Goal: Transaction & Acquisition: Purchase product/service

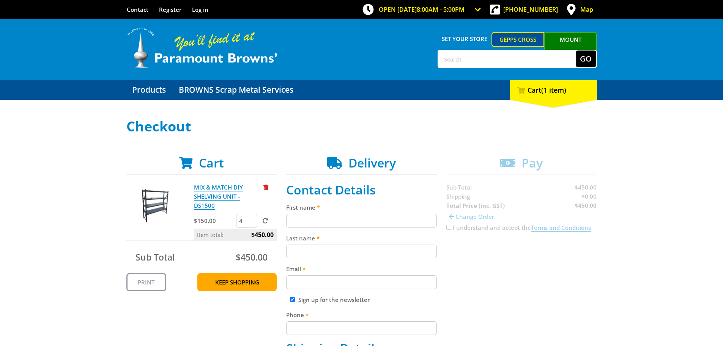
click at [249, 214] on input "4" at bounding box center [246, 221] width 21 height 14
click at [251, 214] on input "3" at bounding box center [246, 221] width 21 height 14
type input "2"
click at [251, 214] on input "2" at bounding box center [246, 221] width 21 height 14
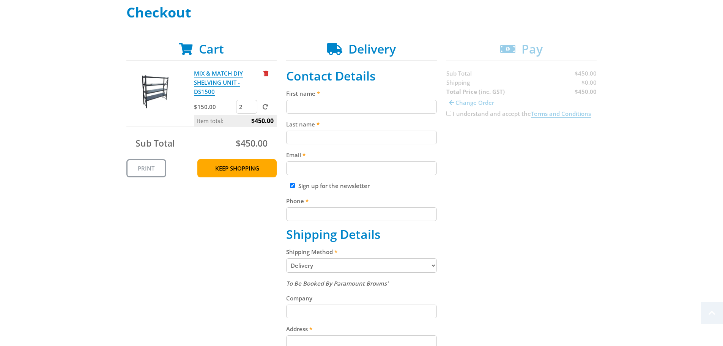
scroll to position [152, 0]
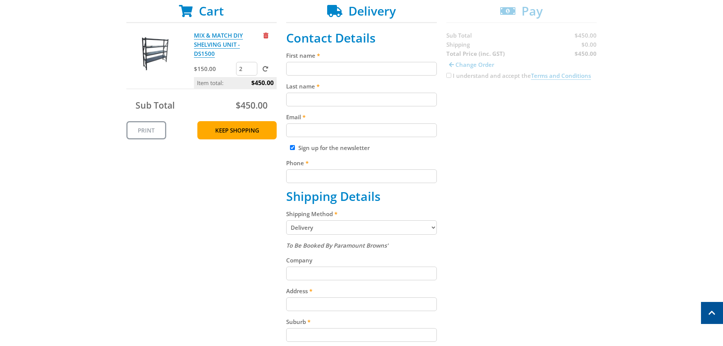
click at [371, 232] on select "Pickup from Gepps Cross Delivery" at bounding box center [361, 227] width 151 height 14
select select "Pickup"
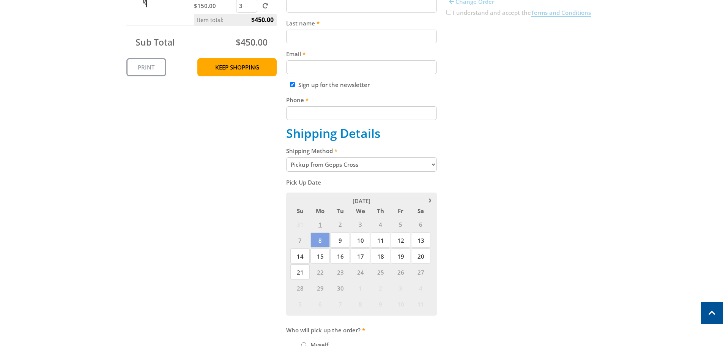
scroll to position [228, 0]
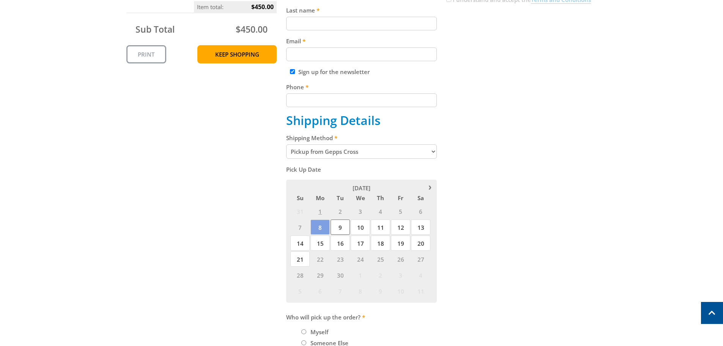
click at [335, 228] on span "9" at bounding box center [340, 227] width 19 height 15
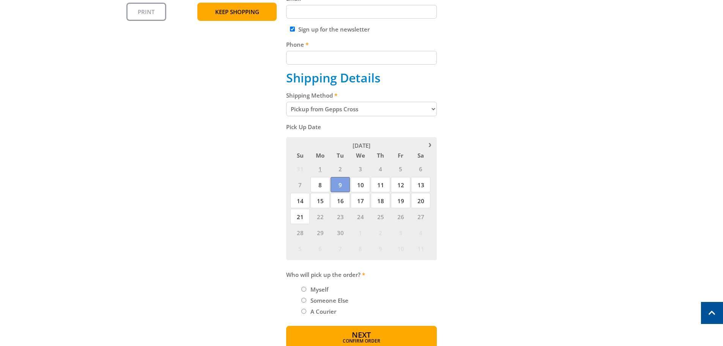
scroll to position [304, 0]
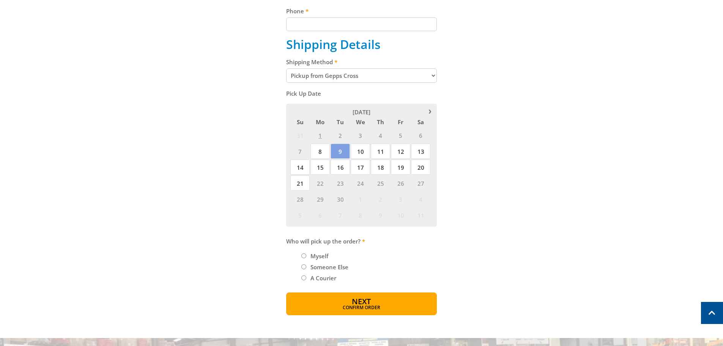
click at [315, 254] on label "Myself" at bounding box center [319, 256] width 23 height 13
click at [306, 254] on input "Myself" at bounding box center [304, 255] width 5 height 5
radio input "true"
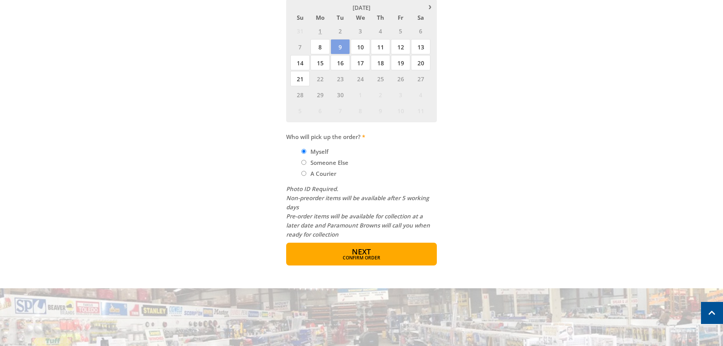
scroll to position [418, 0]
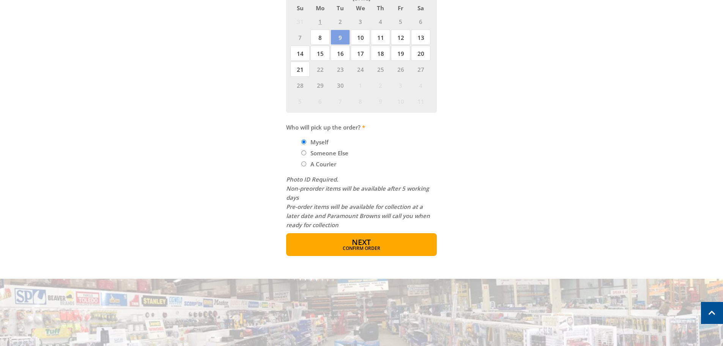
click at [303, 152] on input "Someone Else" at bounding box center [304, 152] width 5 height 5
radio input "true"
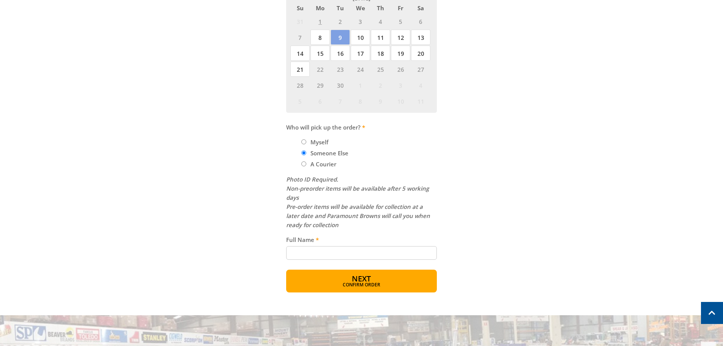
click at [303, 143] on input "Myself" at bounding box center [304, 141] width 5 height 5
radio input "true"
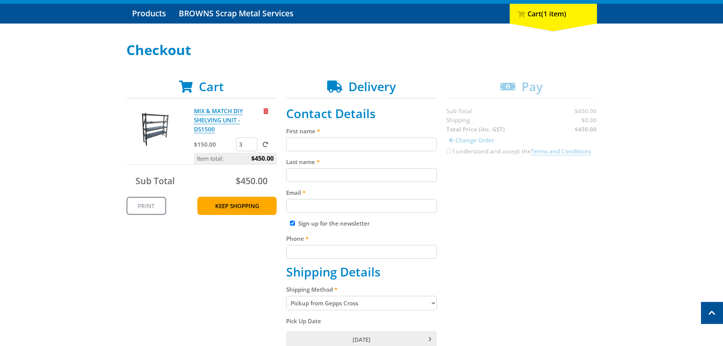
scroll to position [76, 0]
click at [314, 147] on input "First name" at bounding box center [361, 145] width 151 height 14
type input "Jack"
type input "[PERSON_NAME]"
type input "[PERSON_NAME][EMAIL_ADDRESS][DOMAIN_NAME]"
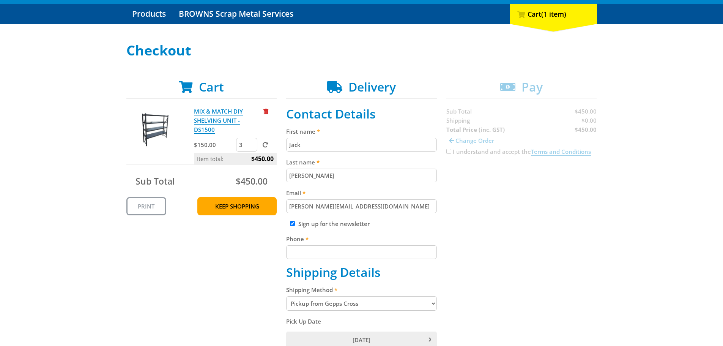
type input "0447900796"
type input "2"
click at [250, 138] on input "2" at bounding box center [246, 145] width 21 height 14
click at [264, 142] on span at bounding box center [266, 145] width 6 height 6
click at [0, 0] on input "submit" at bounding box center [0, 0] width 0 height 0
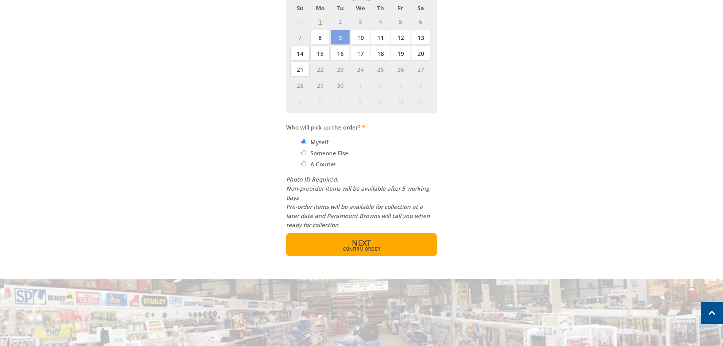
scroll to position [380, 0]
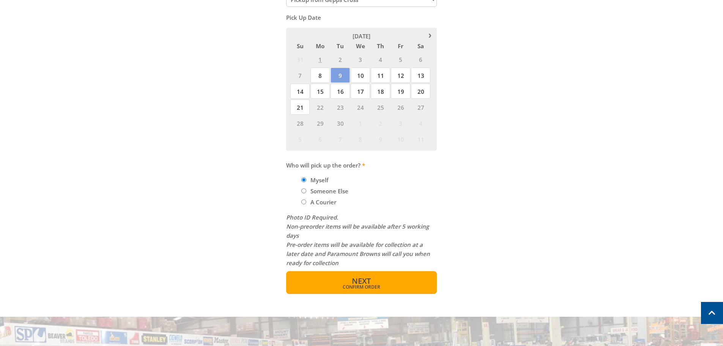
click at [376, 282] on button "Next Confirm order" at bounding box center [361, 282] width 151 height 23
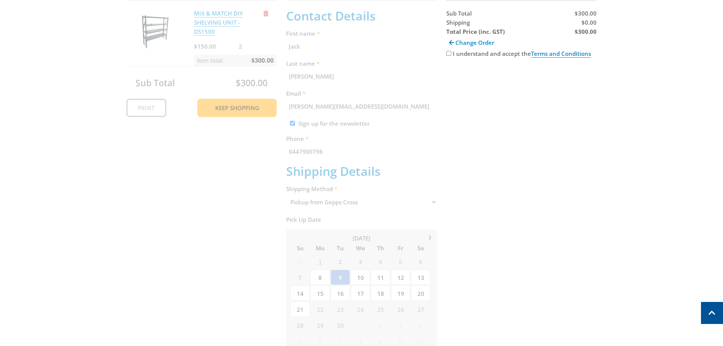
scroll to position [156, 0]
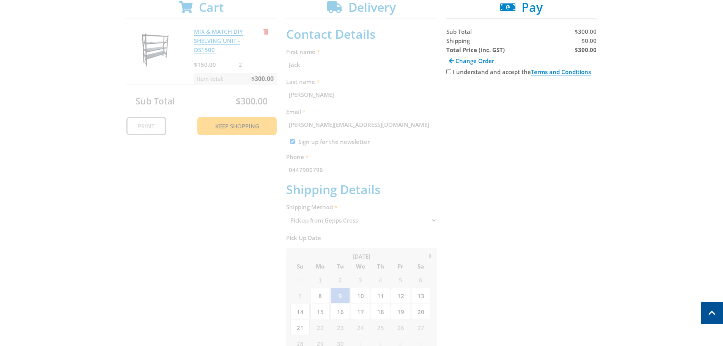
click at [450, 72] on input "I understand and accept the Terms and Conditions" at bounding box center [449, 71] width 5 height 5
checkbox input "true"
